Goal: Book appointment/travel/reservation

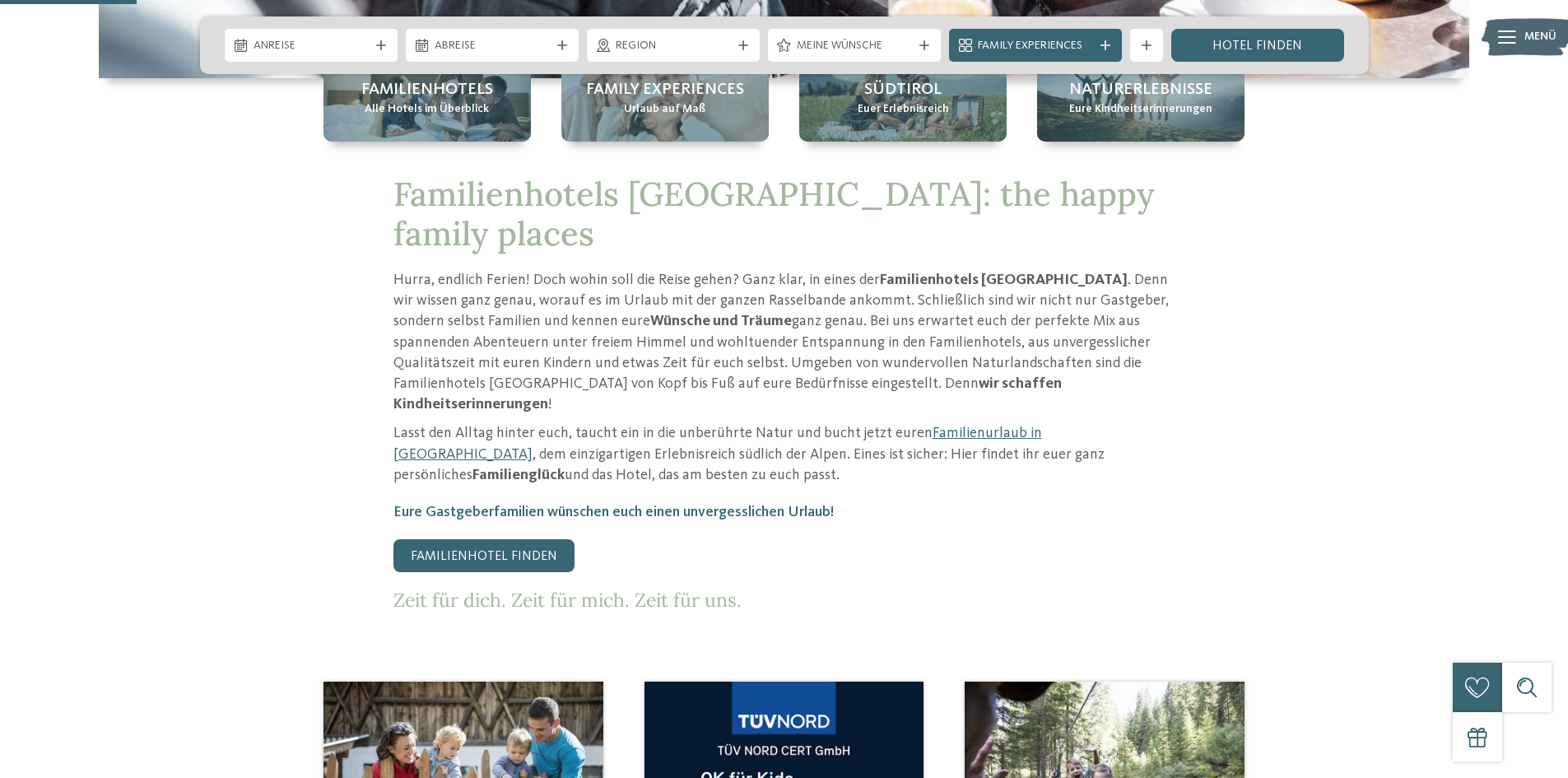
scroll to position [905, 0]
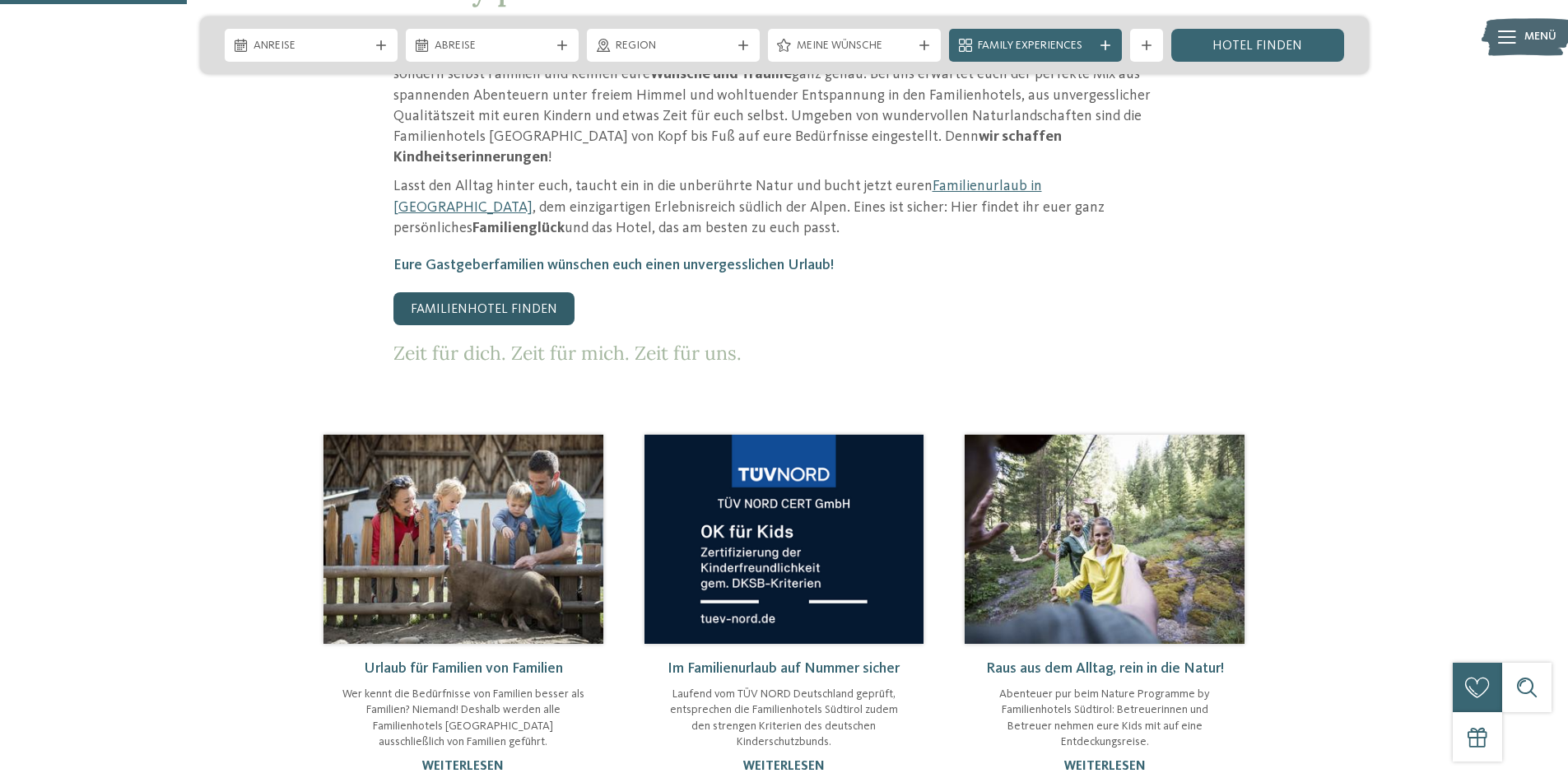
click at [512, 293] on link "Familienhotel finden" at bounding box center [484, 309] width 181 height 33
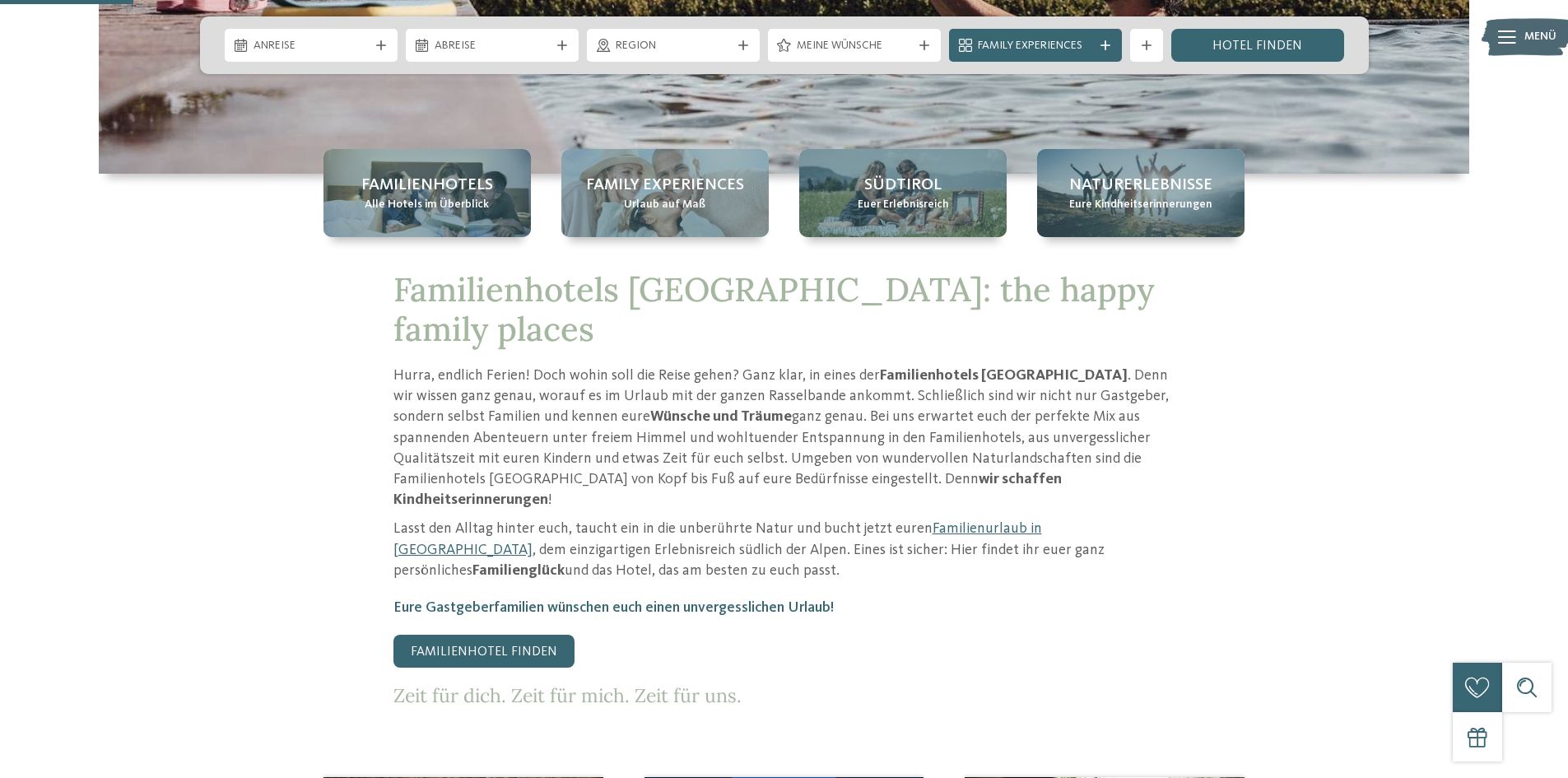
scroll to position [329, 0]
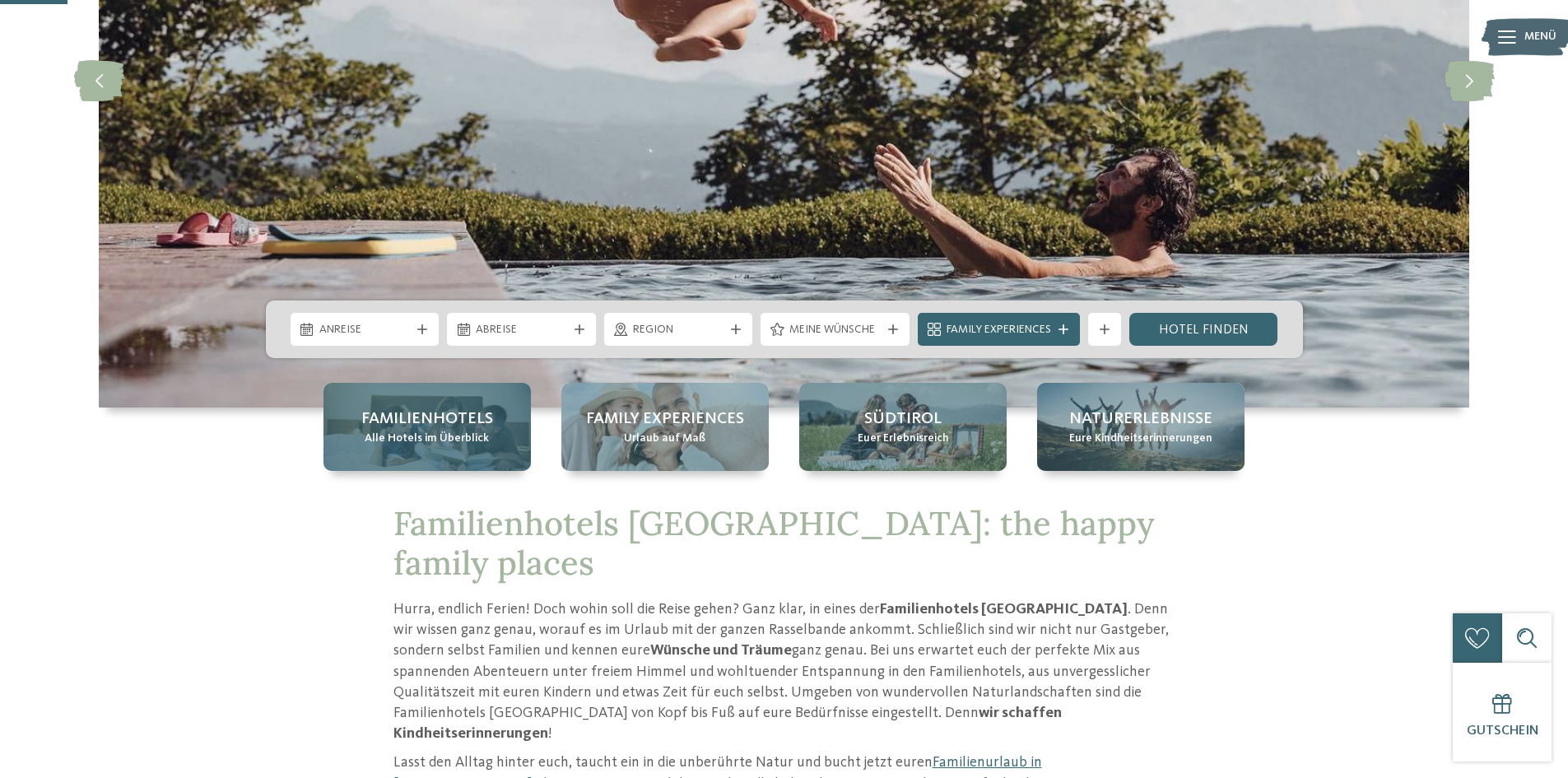
click at [463, 428] on span "Familienhotels" at bounding box center [427, 419] width 132 height 23
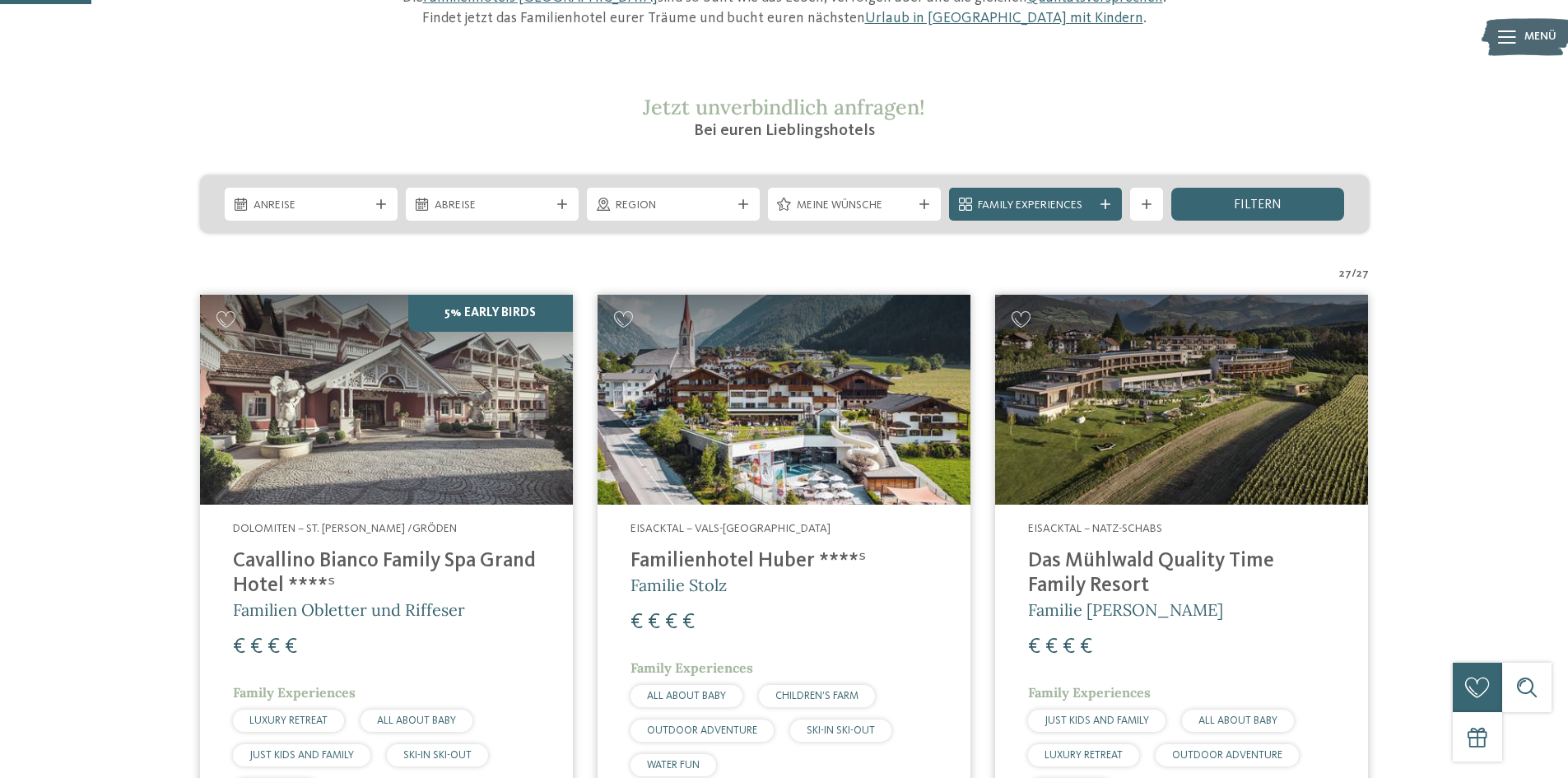
scroll to position [247, 0]
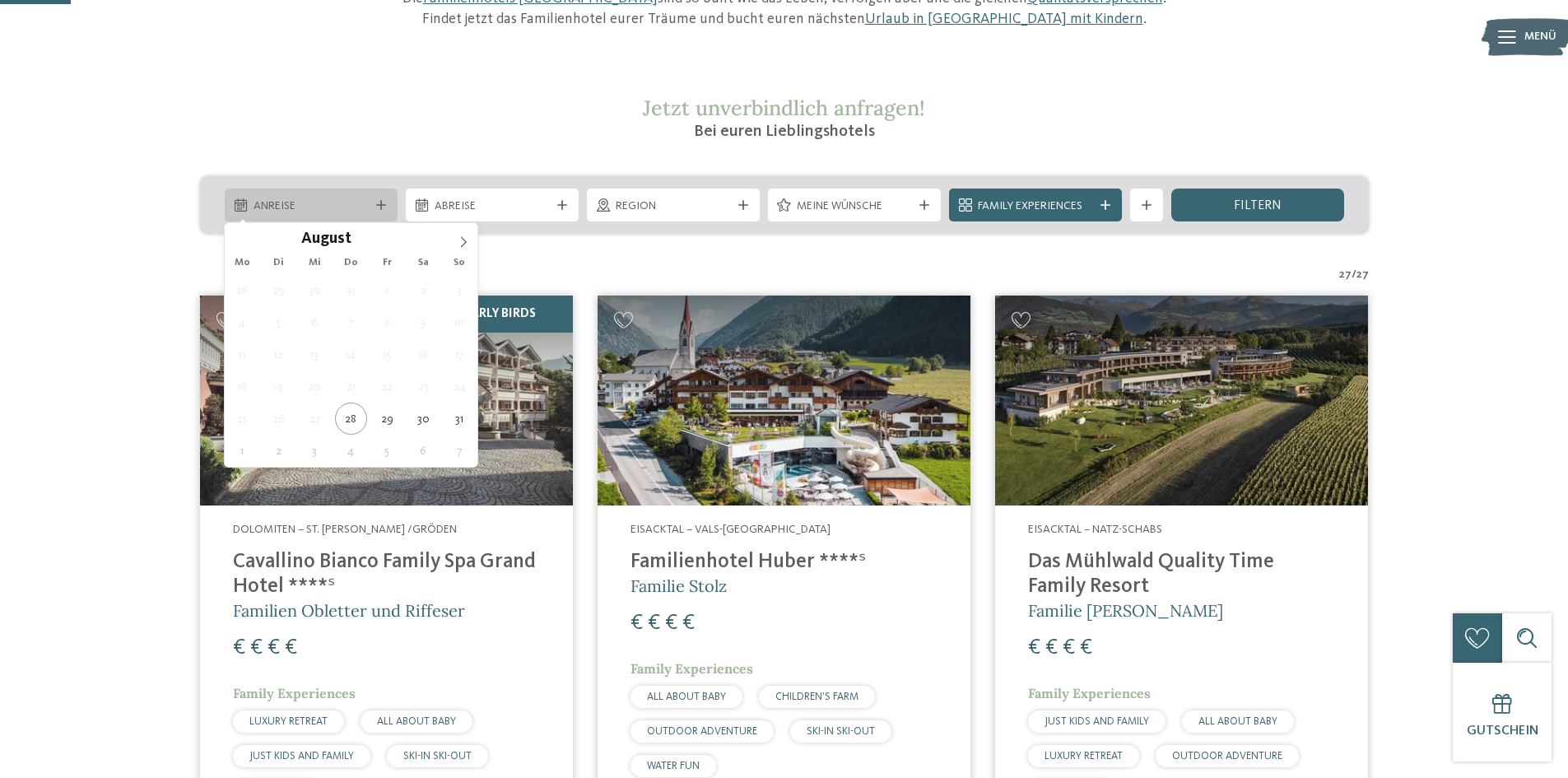
click at [357, 203] on span "Anreise" at bounding box center [311, 206] width 115 height 16
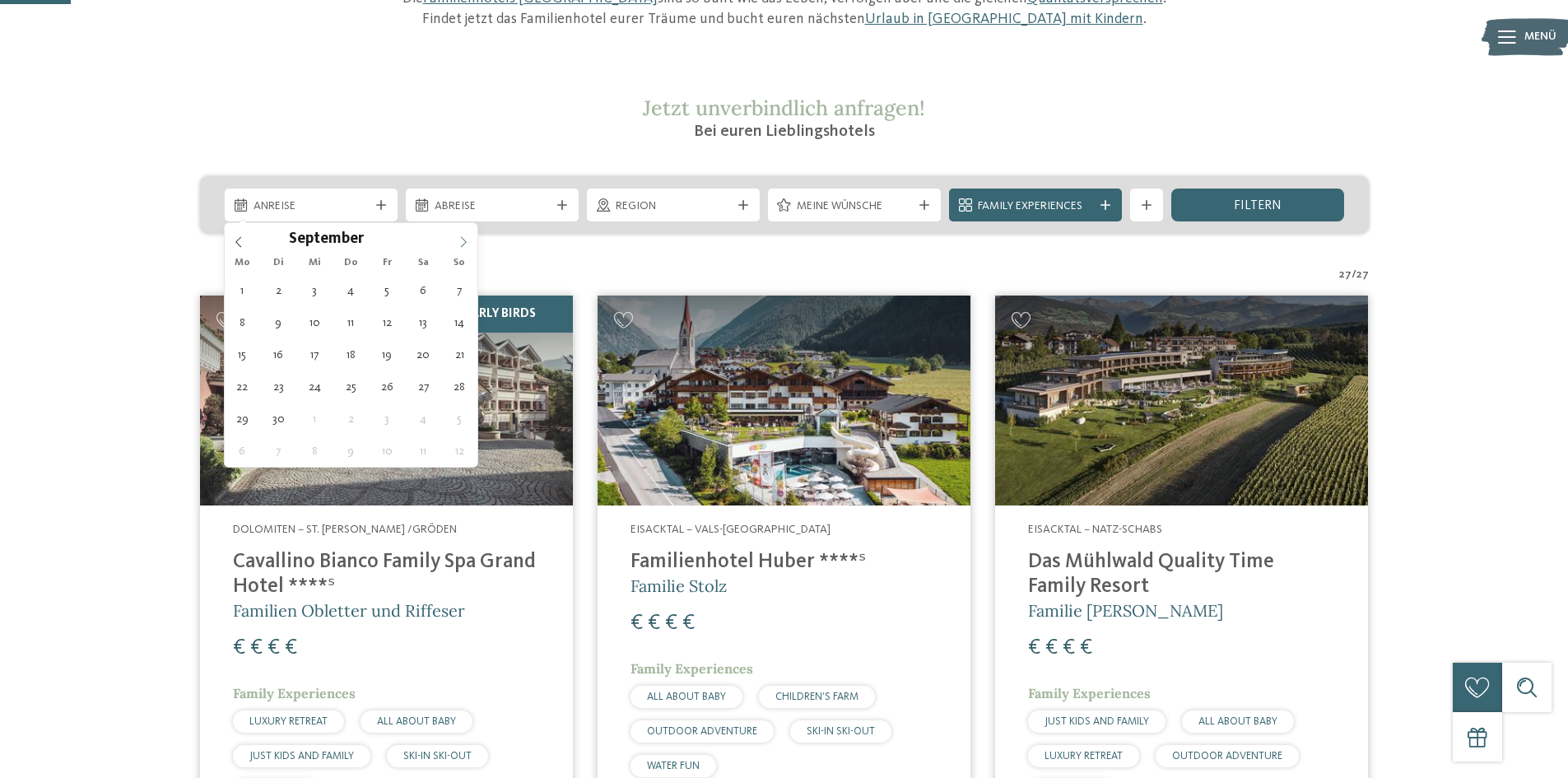
click at [469, 241] on icon at bounding box center [463, 241] width 11 height 11
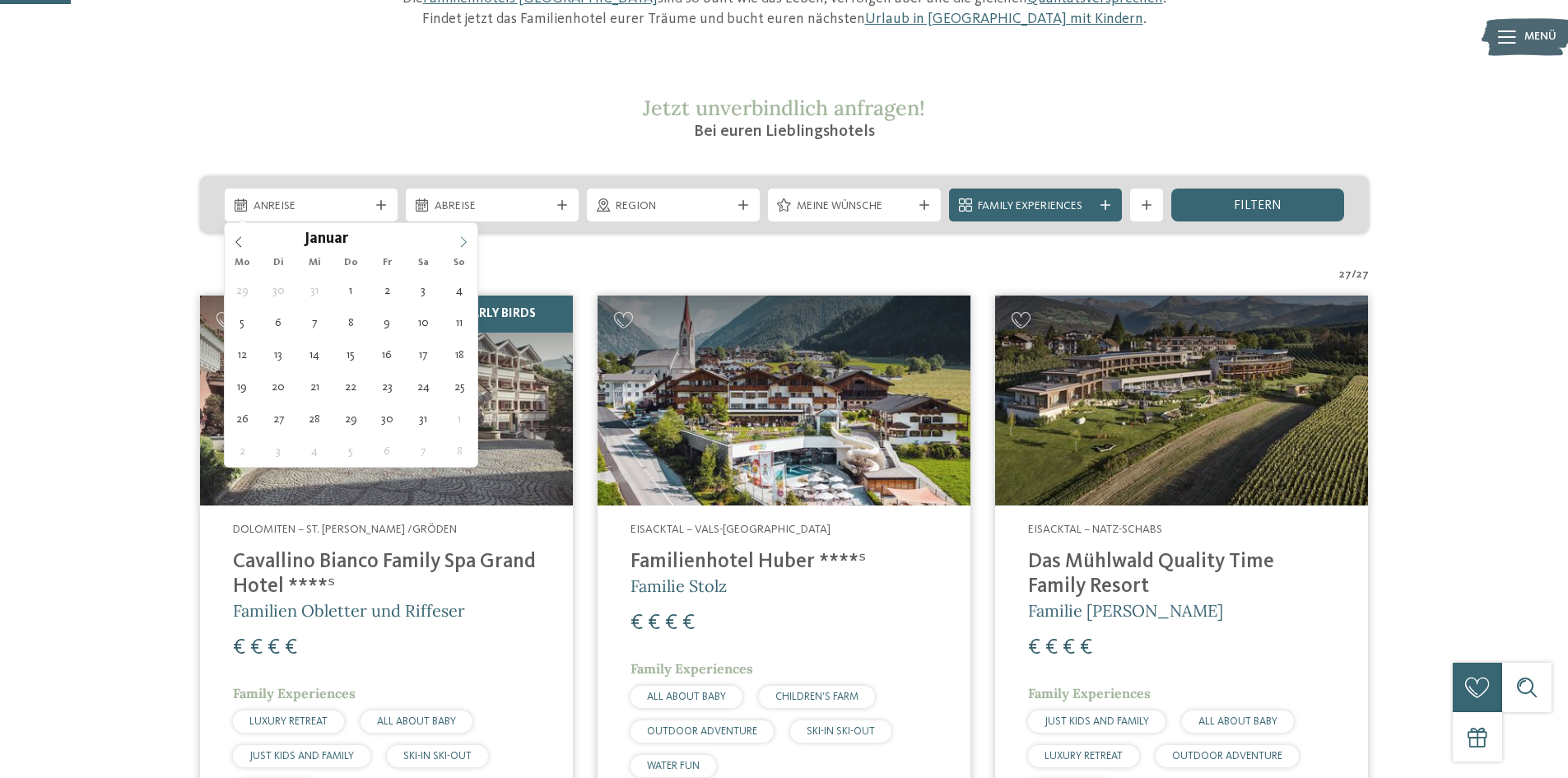
click at [469, 241] on icon at bounding box center [463, 241] width 11 height 11
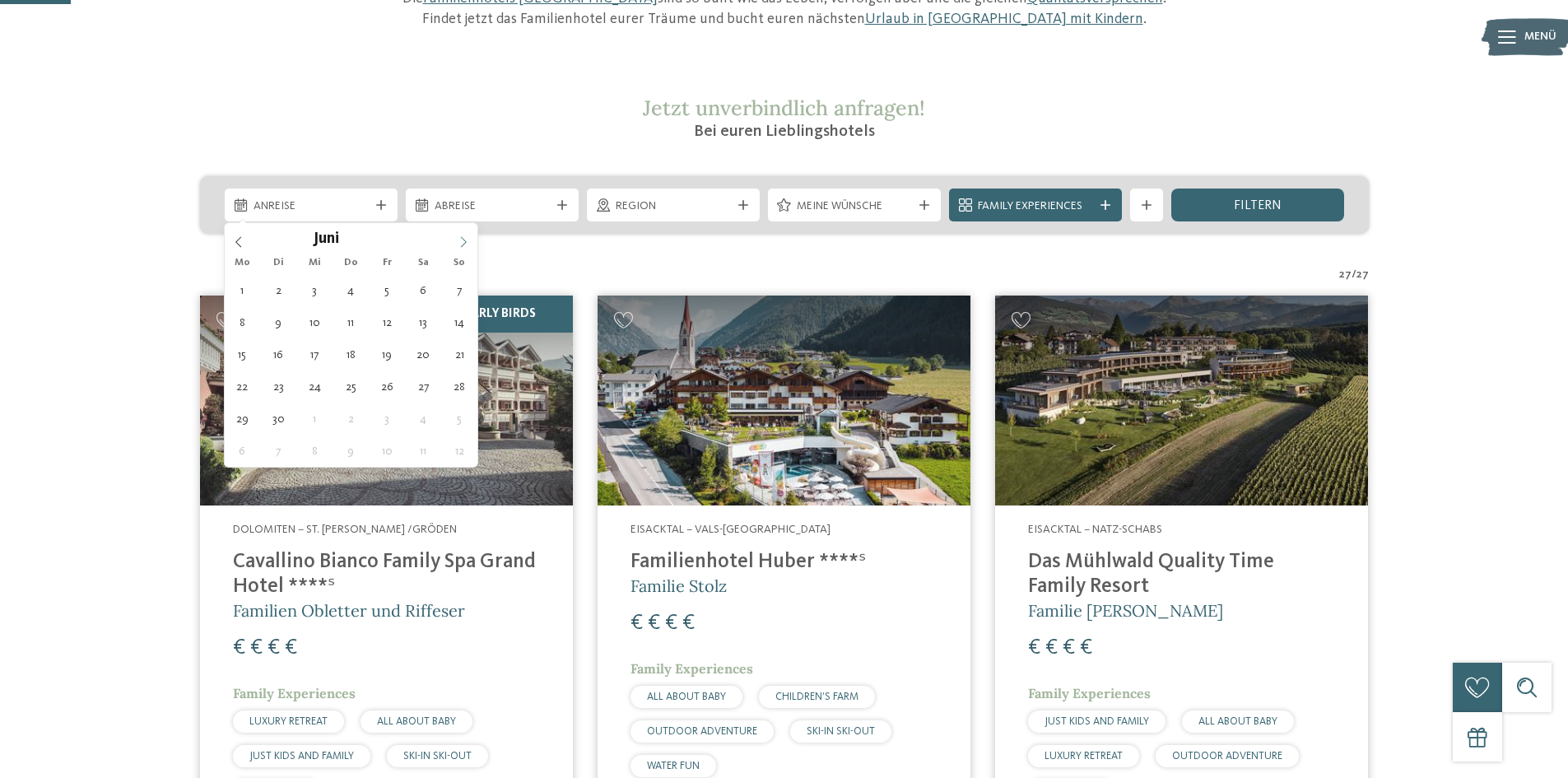
click at [469, 241] on icon at bounding box center [463, 241] width 11 height 11
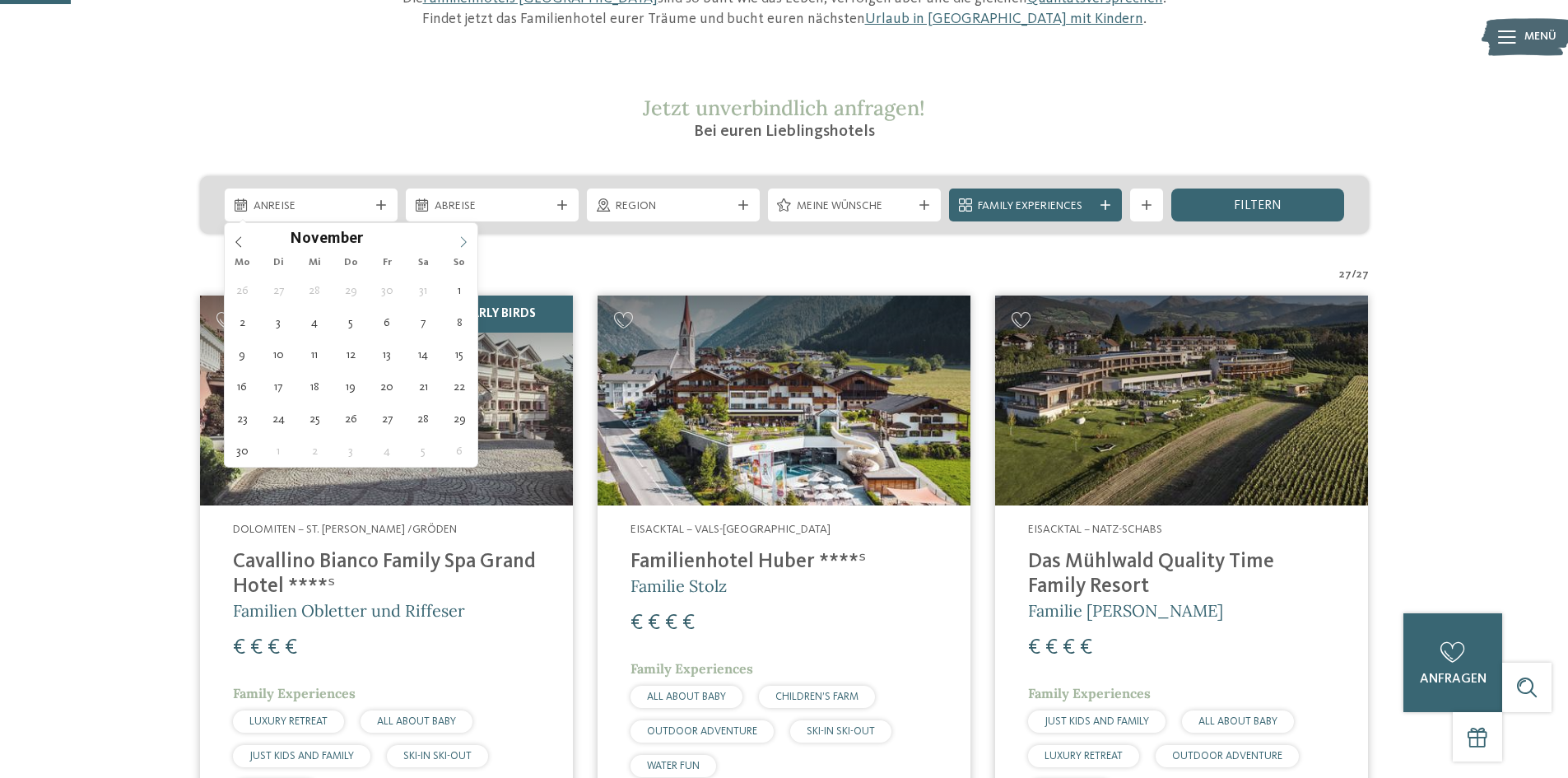
click at [469, 241] on icon at bounding box center [463, 241] width 11 height 11
type input "****"
click at [469, 241] on icon at bounding box center [463, 241] width 11 height 11
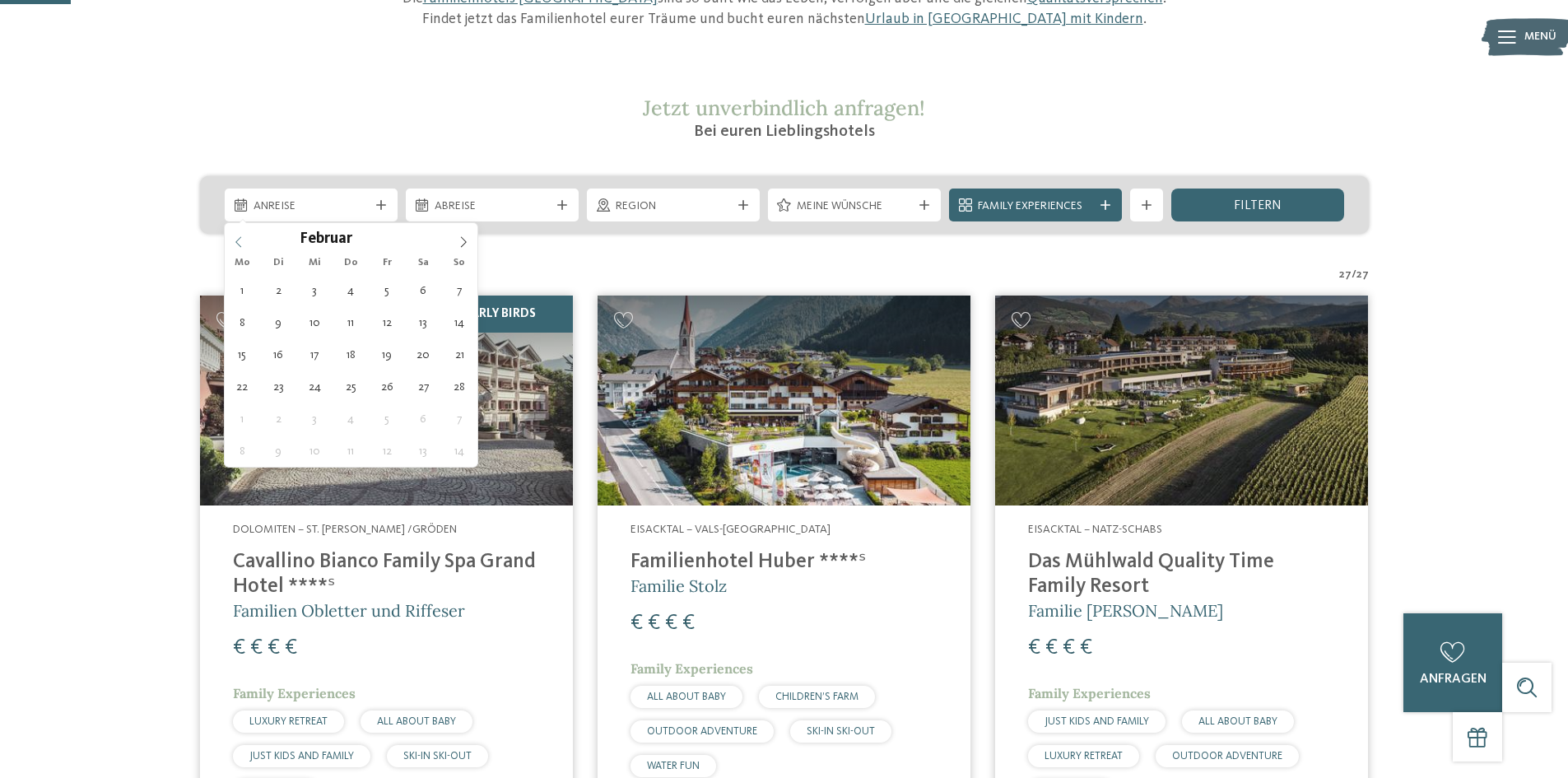
click at [243, 244] on icon at bounding box center [238, 241] width 11 height 11
type div "11.01.2027"
type input "****"
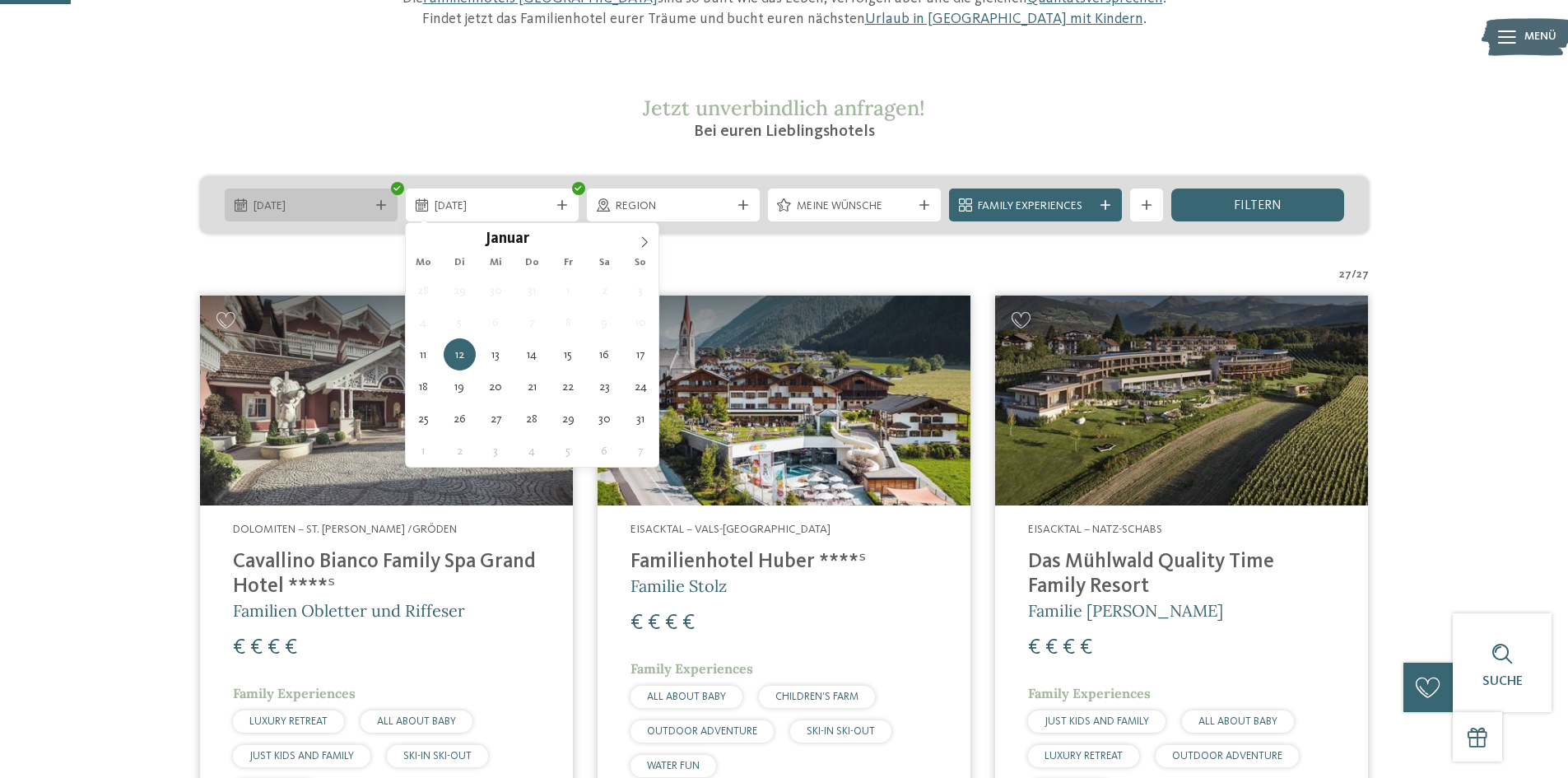
click at [310, 206] on span "11.01.2027" at bounding box center [311, 206] width 115 height 16
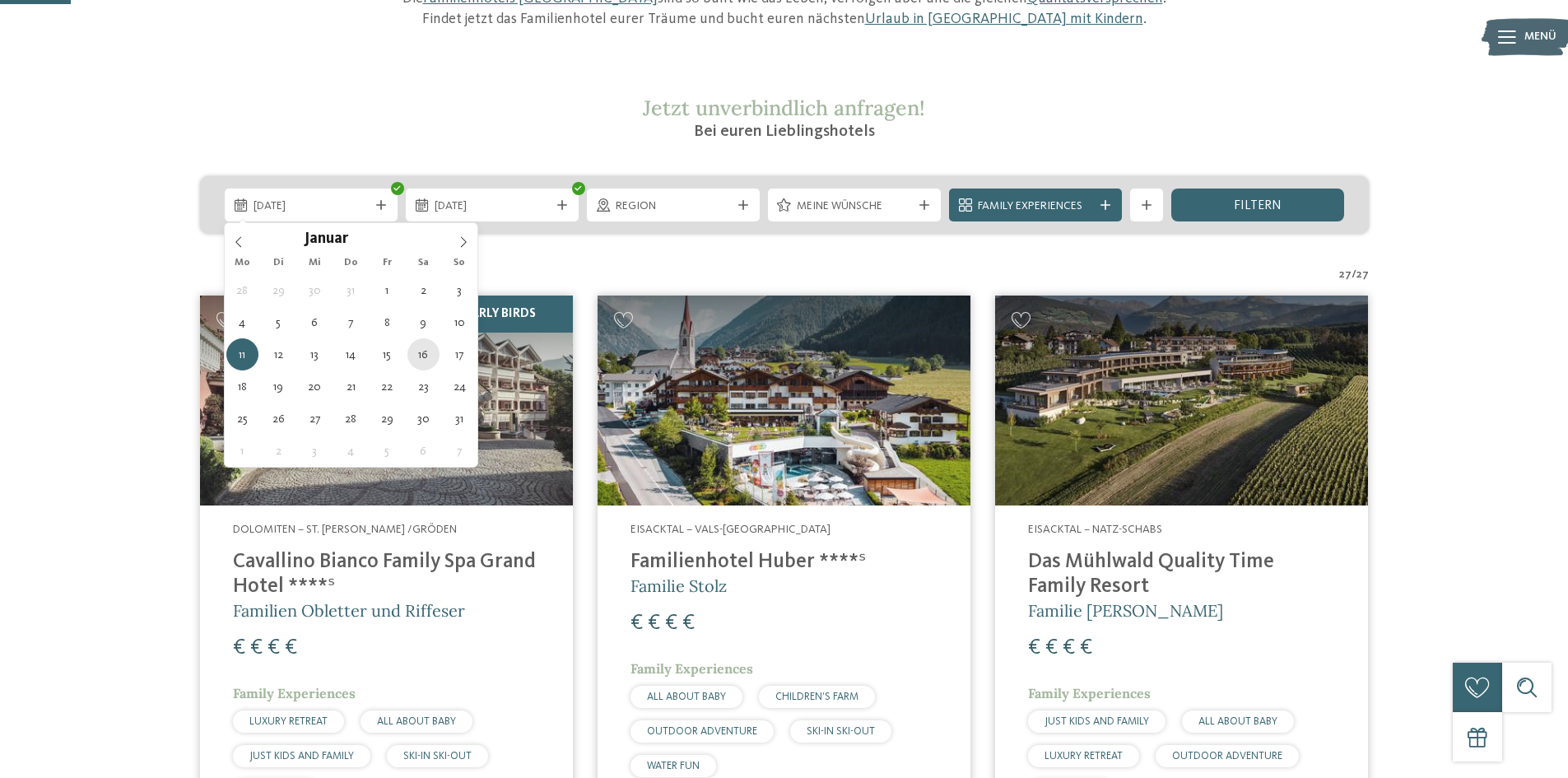
type div "16.01.2027"
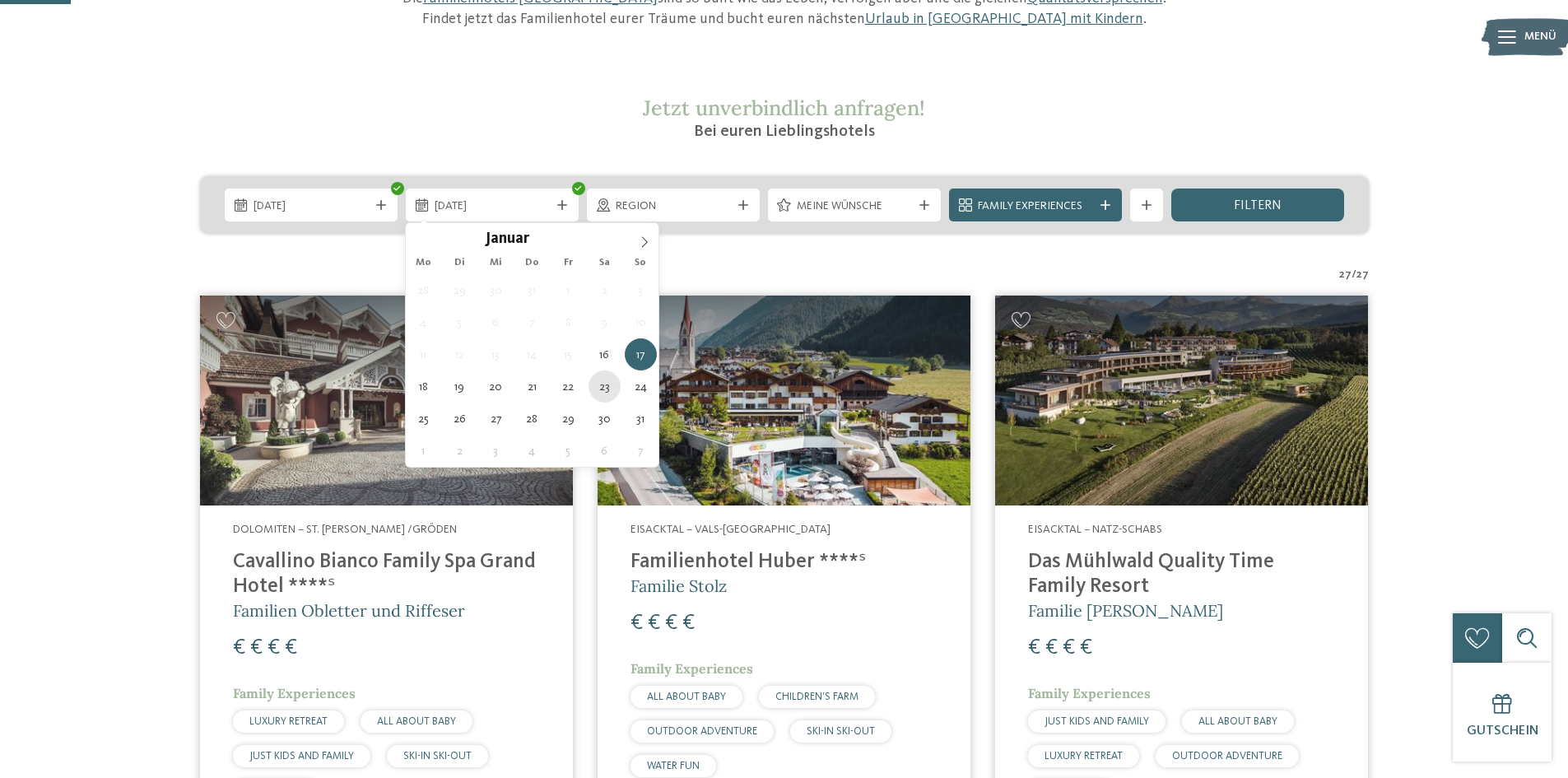
type div "23.01.2027"
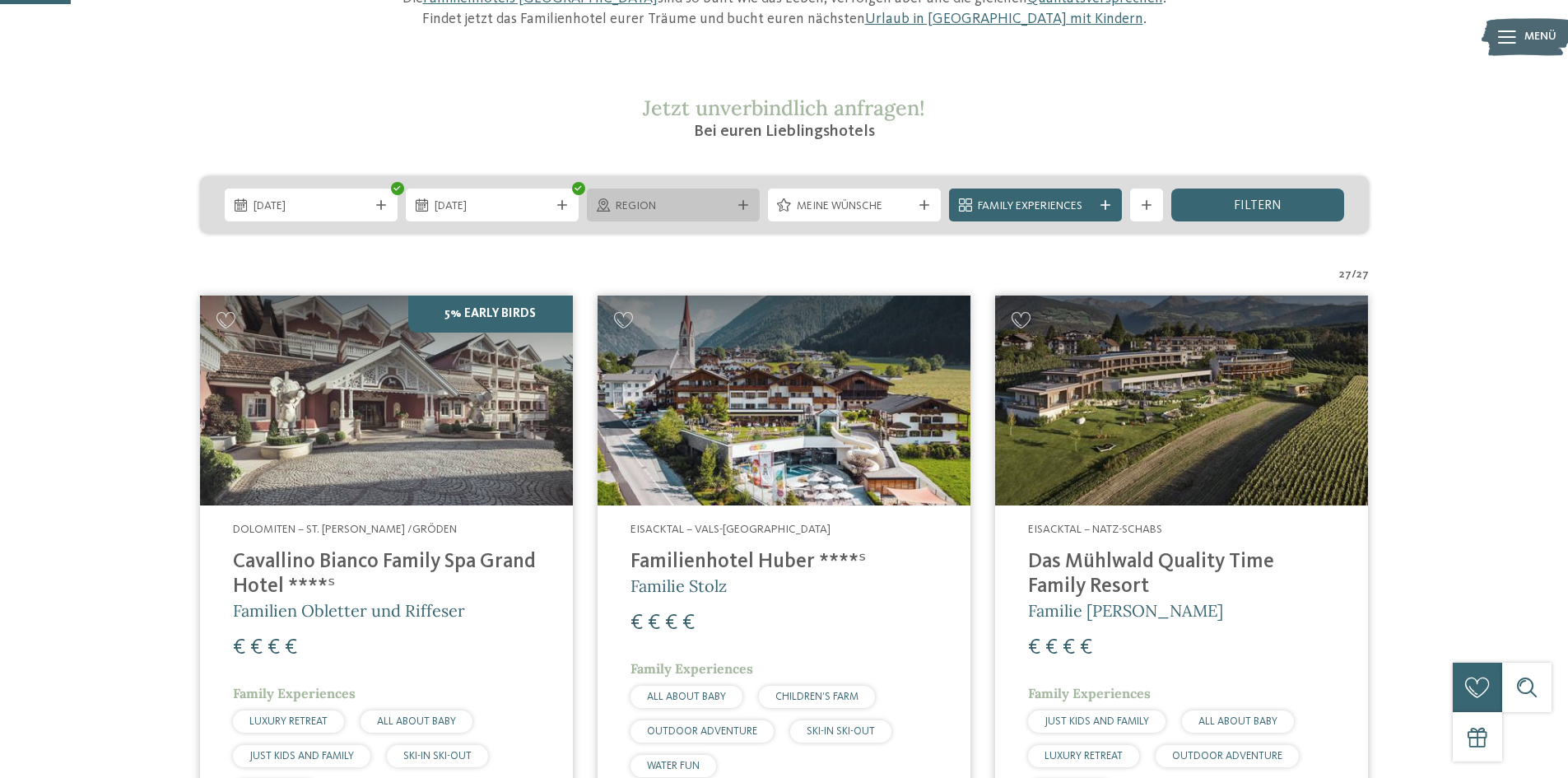
click at [665, 203] on span "Region" at bounding box center [672, 206] width 115 height 16
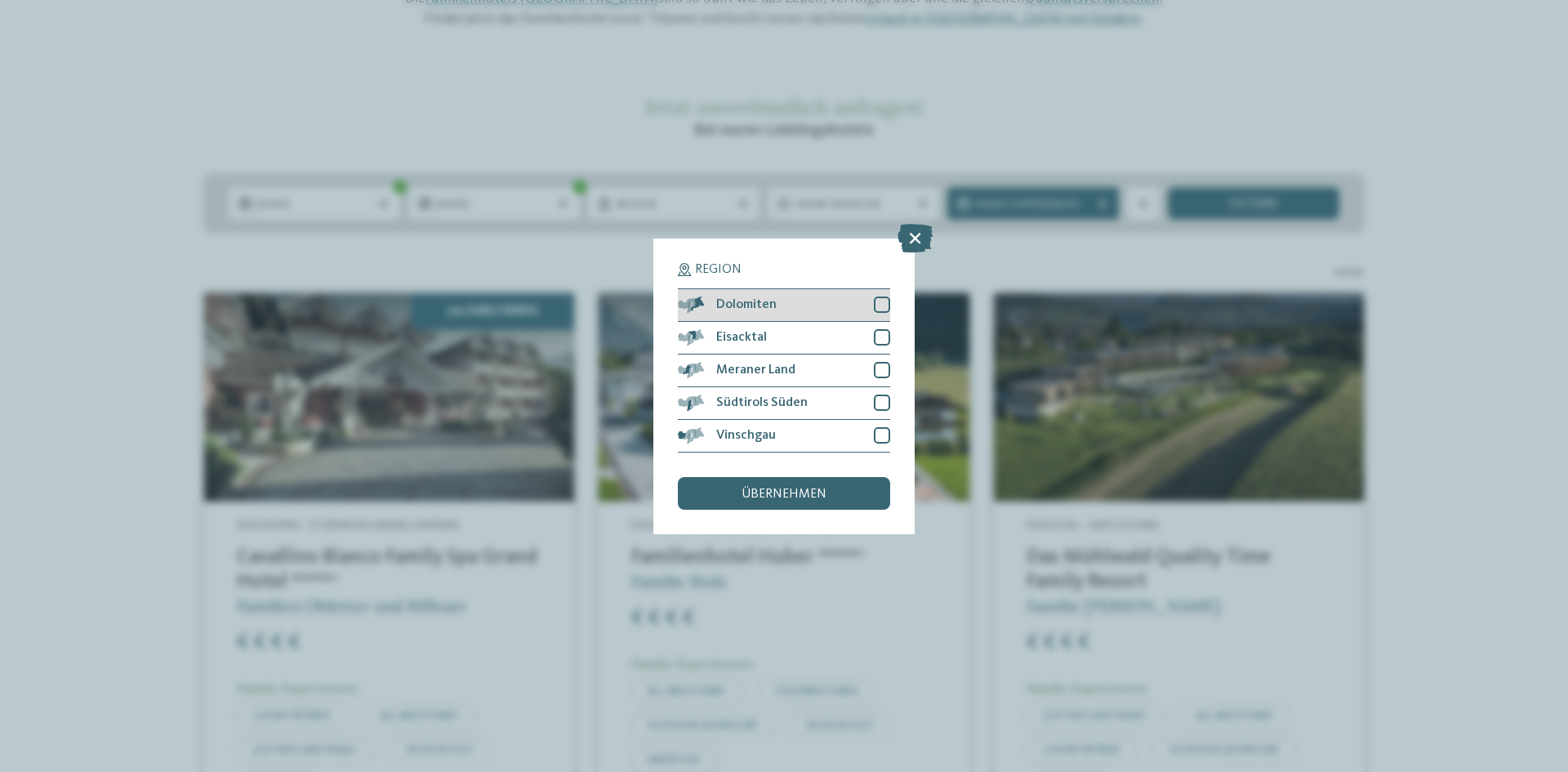
click at [875, 307] on div at bounding box center [882, 304] width 16 height 16
click at [880, 334] on div at bounding box center [882, 337] width 16 height 16
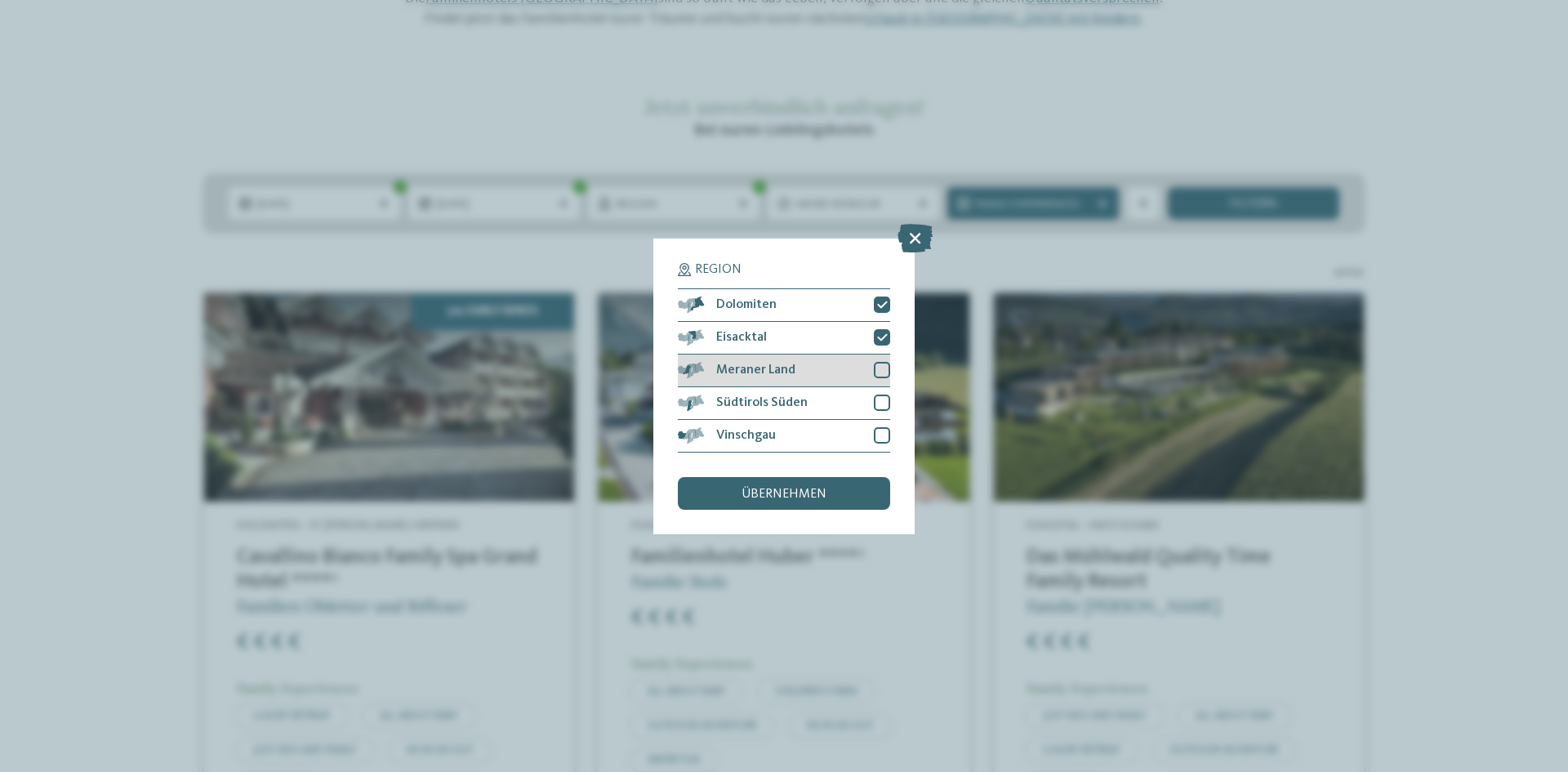
click at [880, 364] on div at bounding box center [882, 369] width 16 height 16
click at [878, 388] on div "Südtirols Süden" at bounding box center [783, 404] width 212 height 33
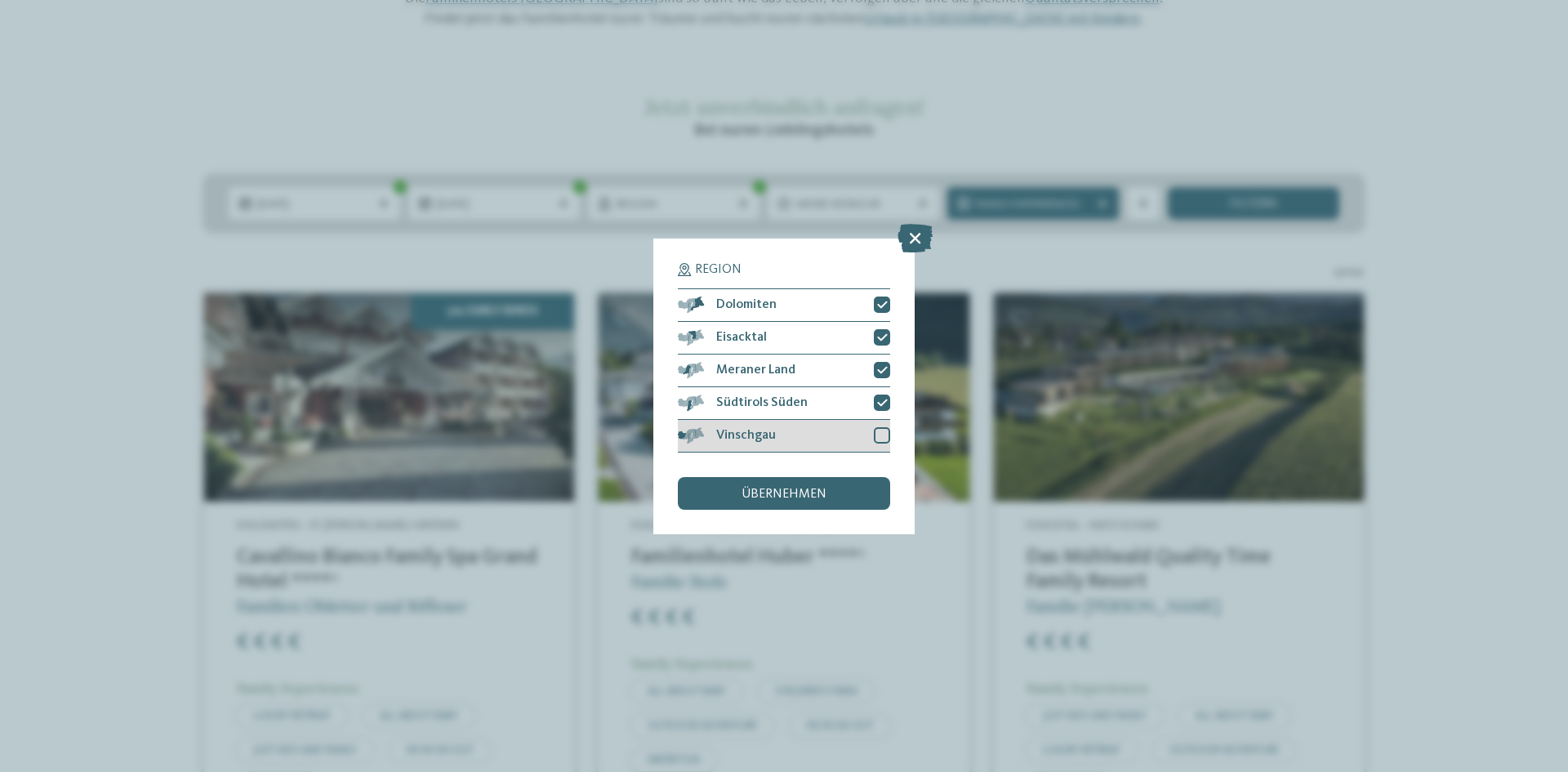
click at [883, 428] on div at bounding box center [882, 435] width 16 height 16
click at [805, 500] on span "übernehmen" at bounding box center [784, 494] width 85 height 13
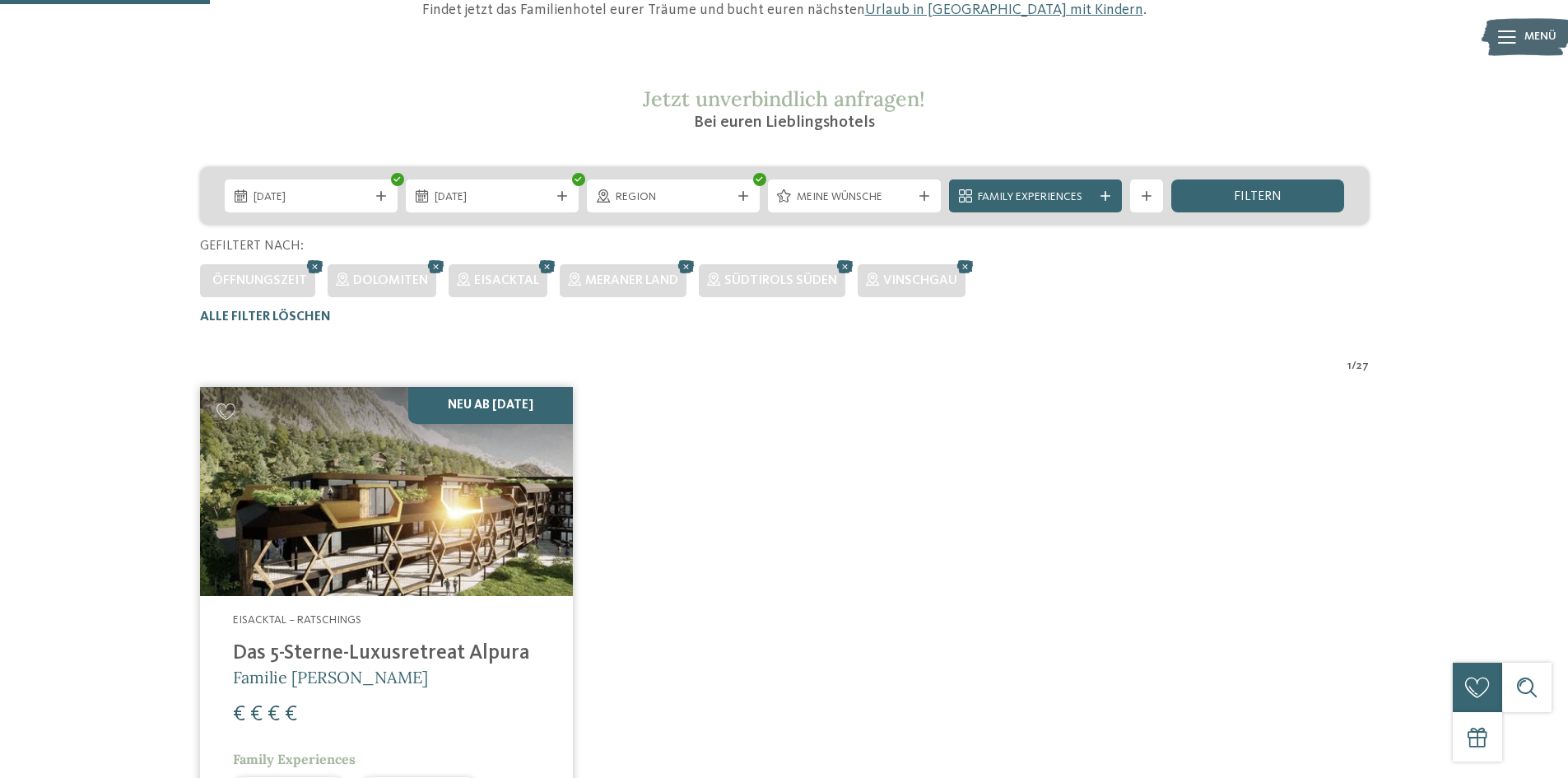
scroll to position [128, 0]
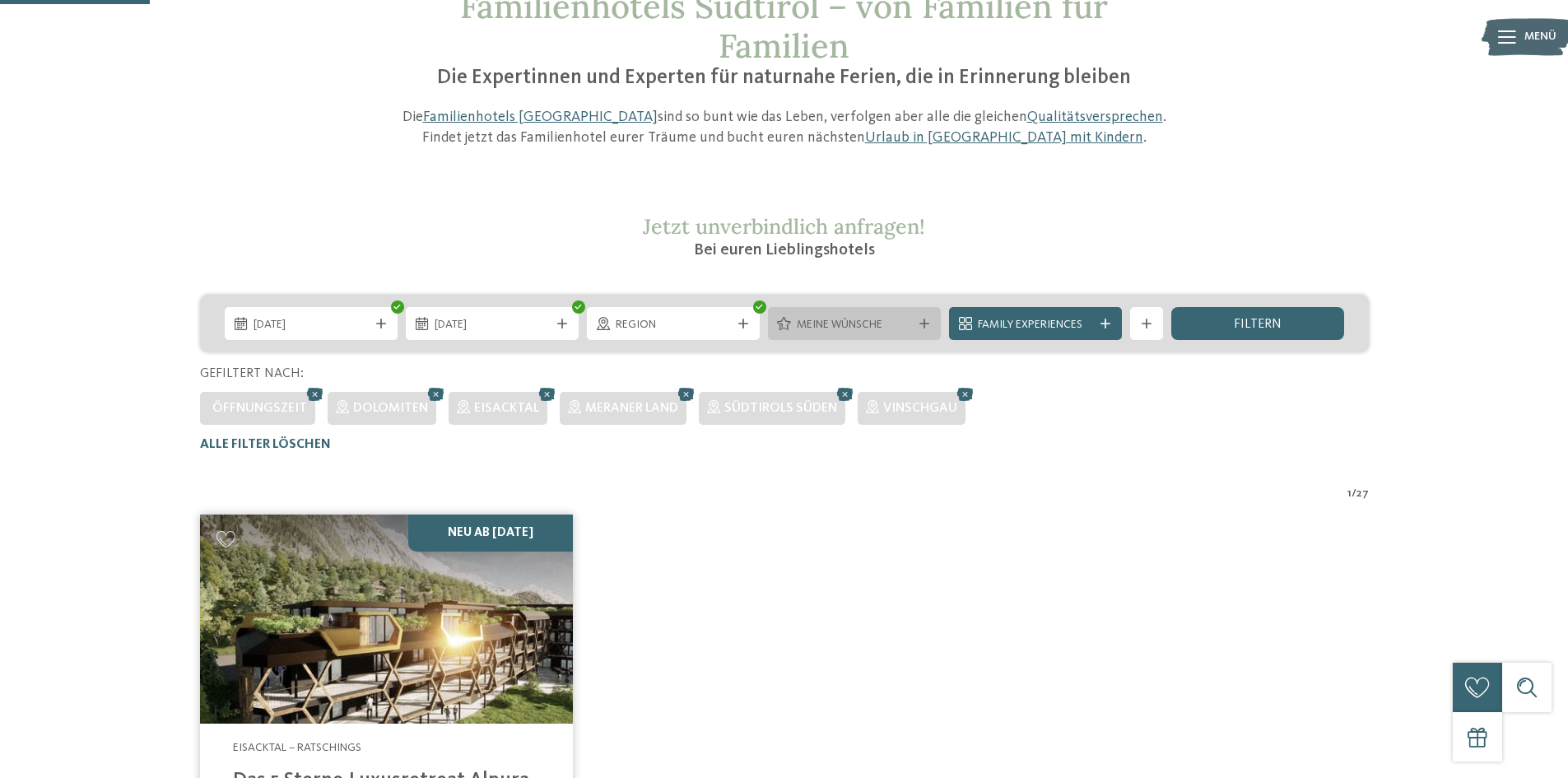
click at [881, 324] on span "Meine Wünsche" at bounding box center [854, 325] width 115 height 16
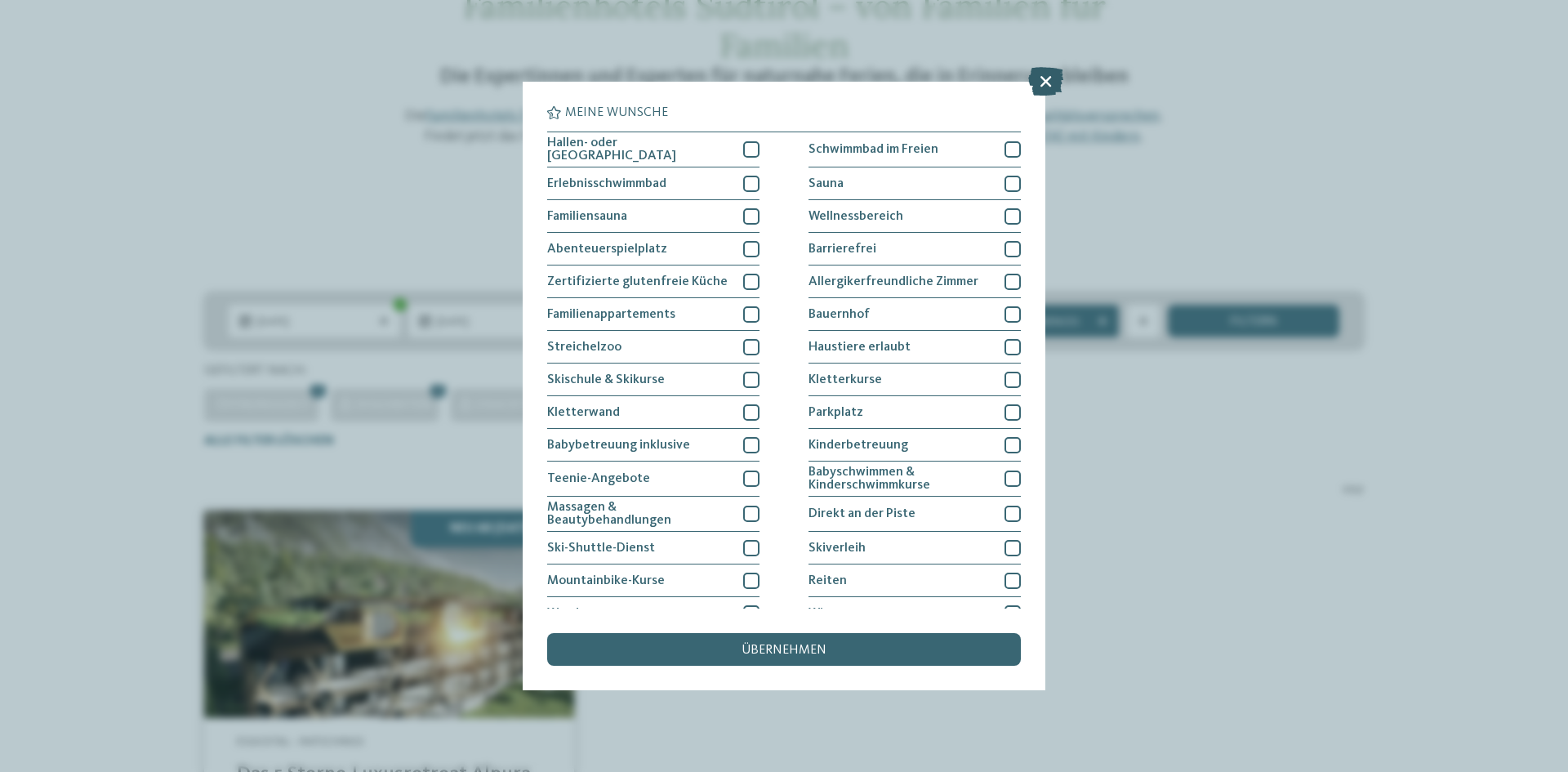
click at [1054, 80] on icon at bounding box center [1045, 81] width 35 height 28
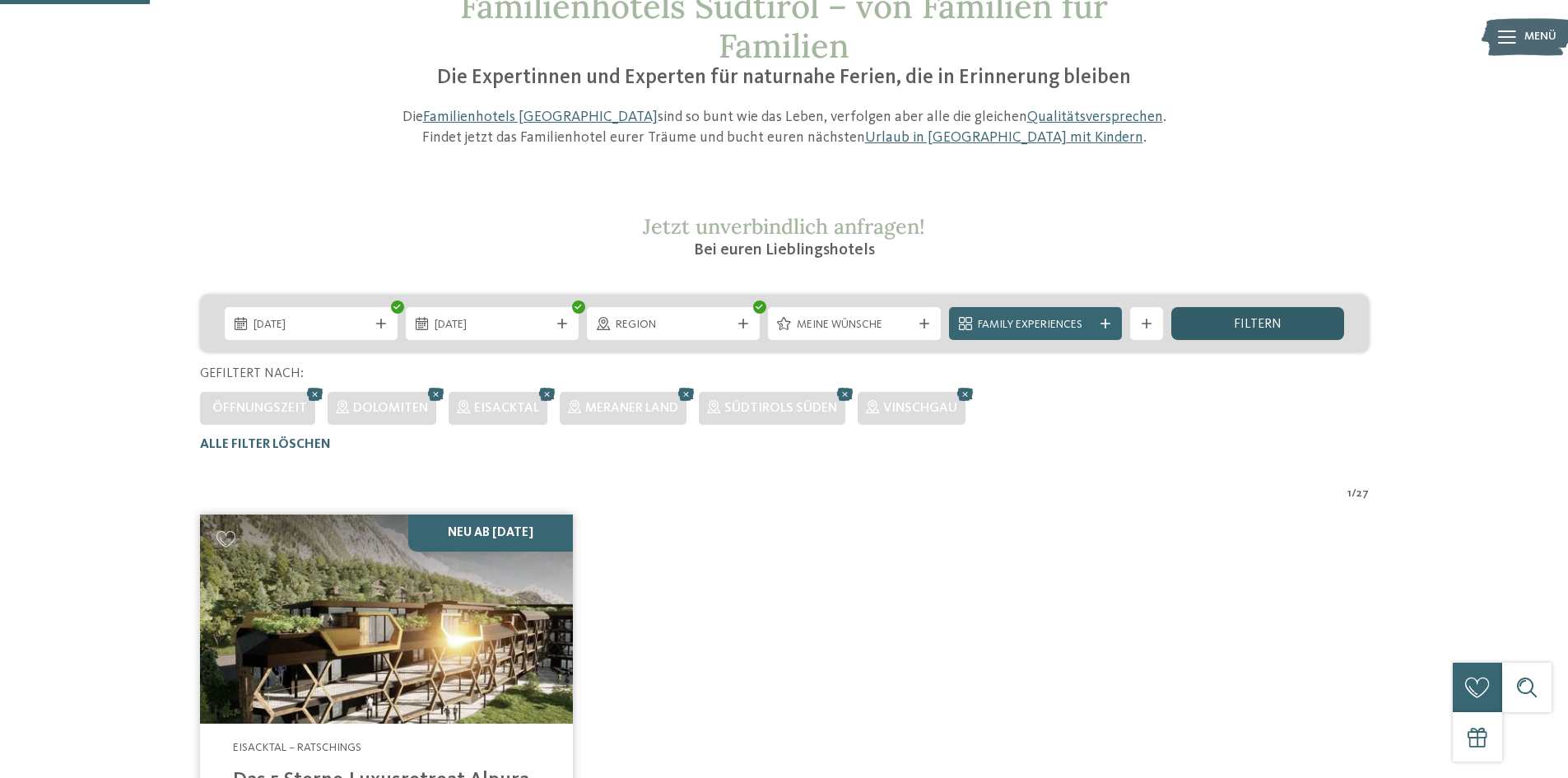
click at [1238, 323] on span "filtern" at bounding box center [1257, 324] width 48 height 13
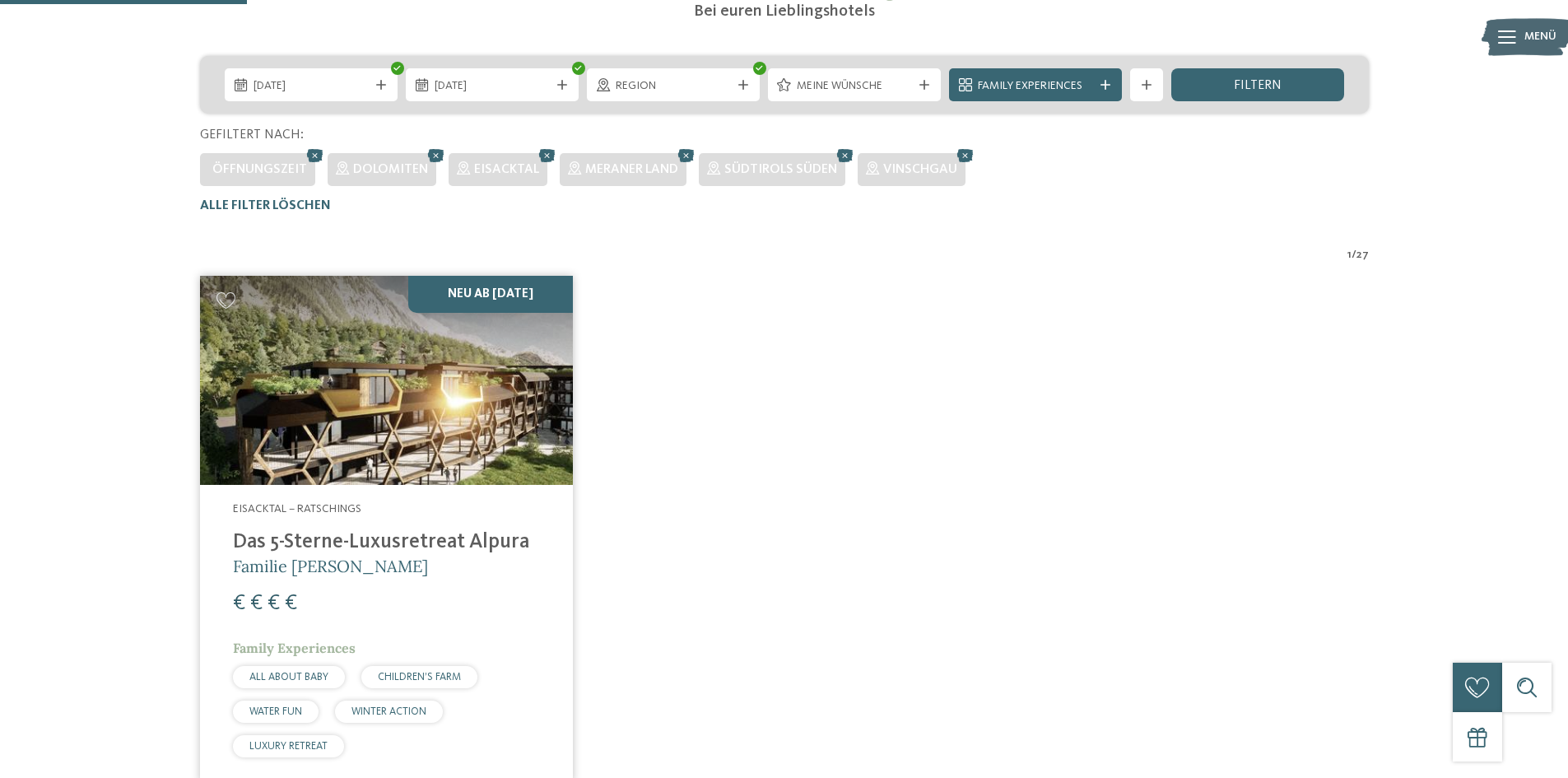
scroll to position [210, 0]
